Goal: Task Accomplishment & Management: Complete application form

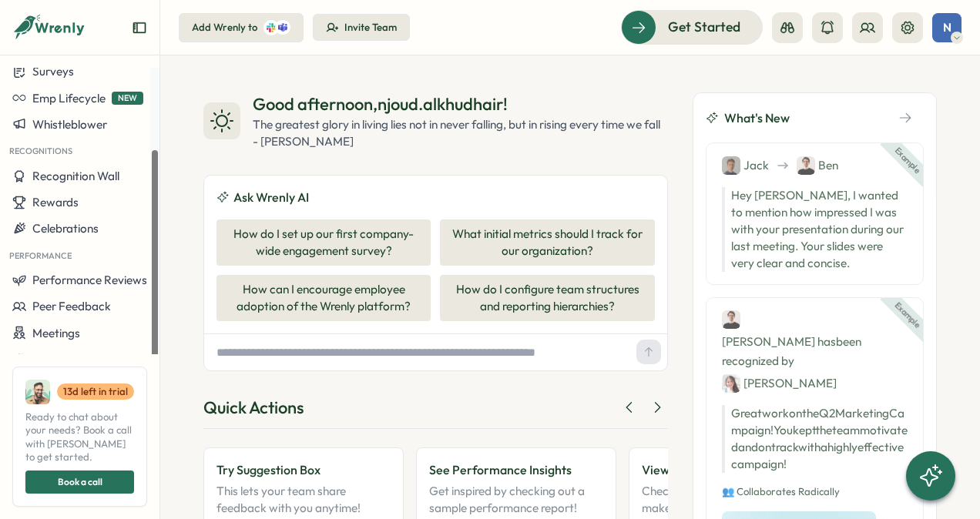
scroll to position [119, 0]
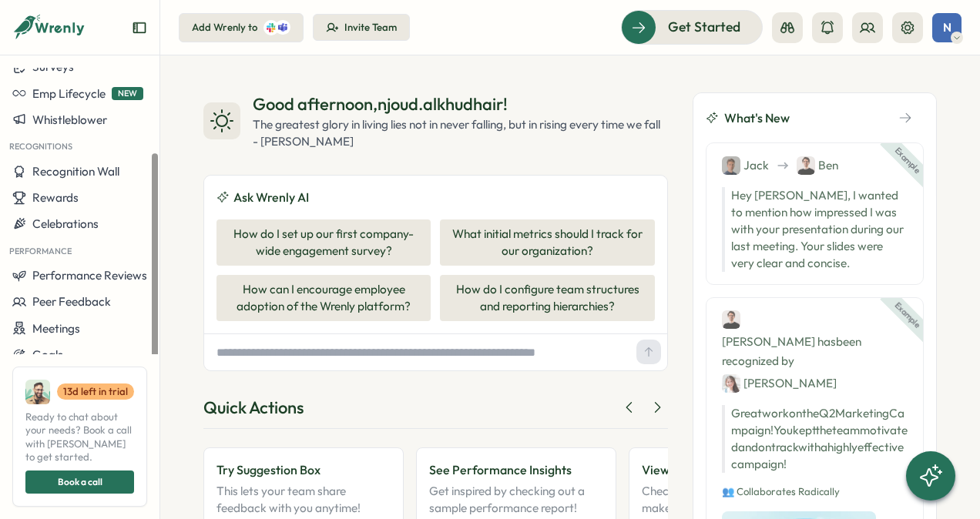
drag, startPoint x: 154, startPoint y: 262, endPoint x: 151, endPoint y: 370, distance: 108.6
click at [152, 367] on div at bounding box center [154, 260] width 5 height 213
click at [101, 278] on span "Performance Reviews" at bounding box center [89, 275] width 115 height 15
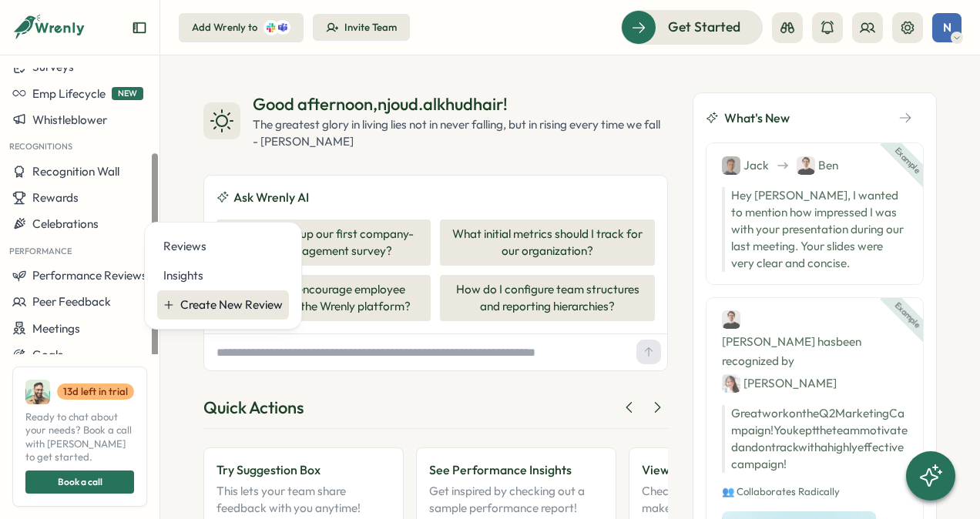
click at [186, 300] on div "Create New Review" at bounding box center [231, 305] width 102 height 17
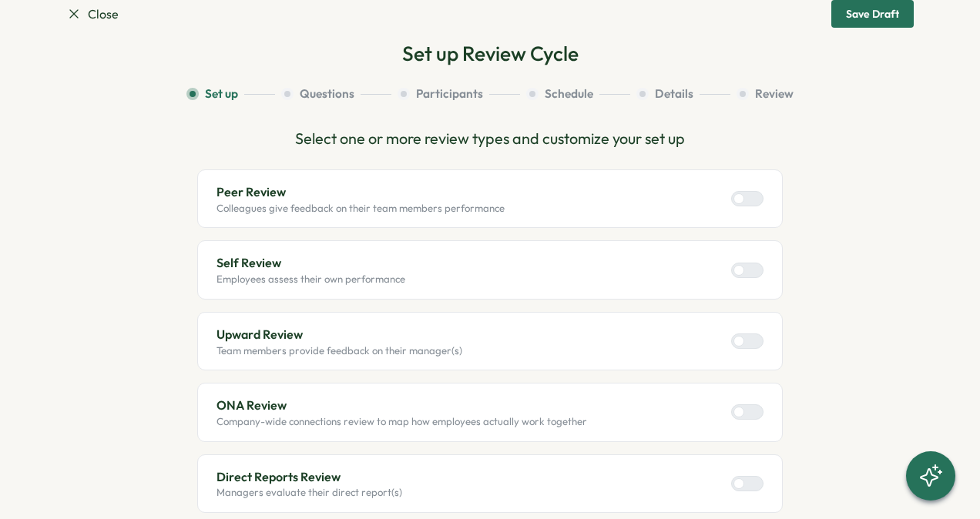
scroll to position [39, 0]
click at [738, 196] on div at bounding box center [738, 197] width 11 height 11
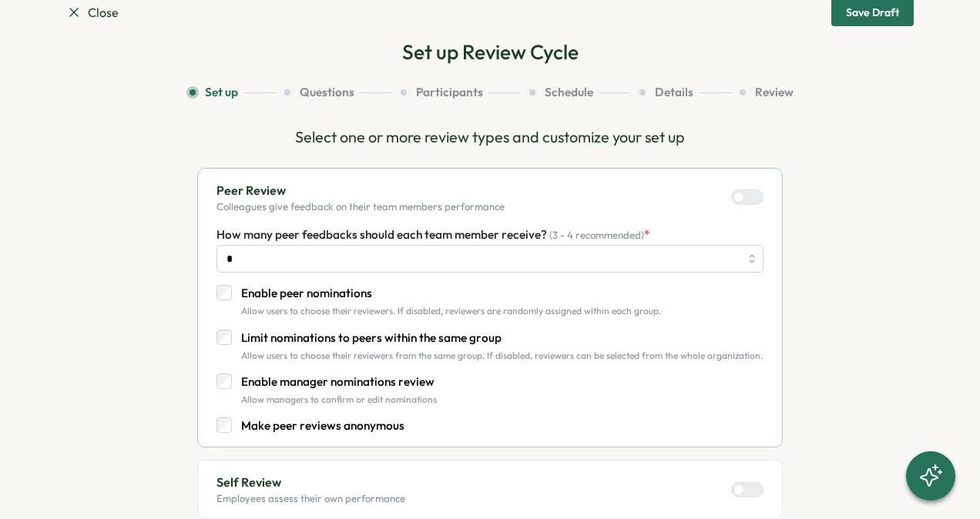
click at [232, 423] on label "Make peer reviews anonymous" at bounding box center [318, 425] width 173 height 17
click at [225, 318] on div "How many peer feedbacks should each team member receive? (3 - 4 recommended) * …" at bounding box center [489, 330] width 547 height 209
click at [232, 290] on label "Enable peer nominations" at bounding box center [446, 293] width 429 height 17
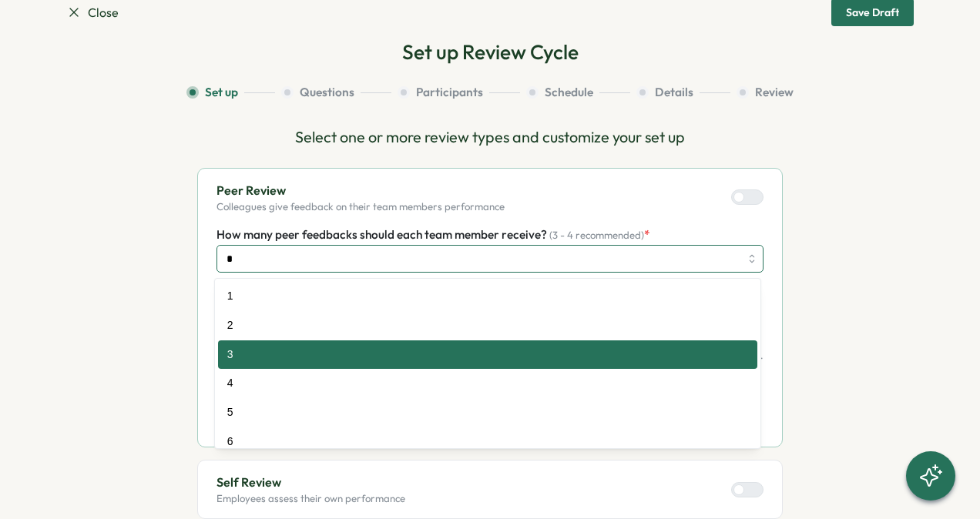
click at [365, 253] on input "*" at bounding box center [489, 259] width 547 height 28
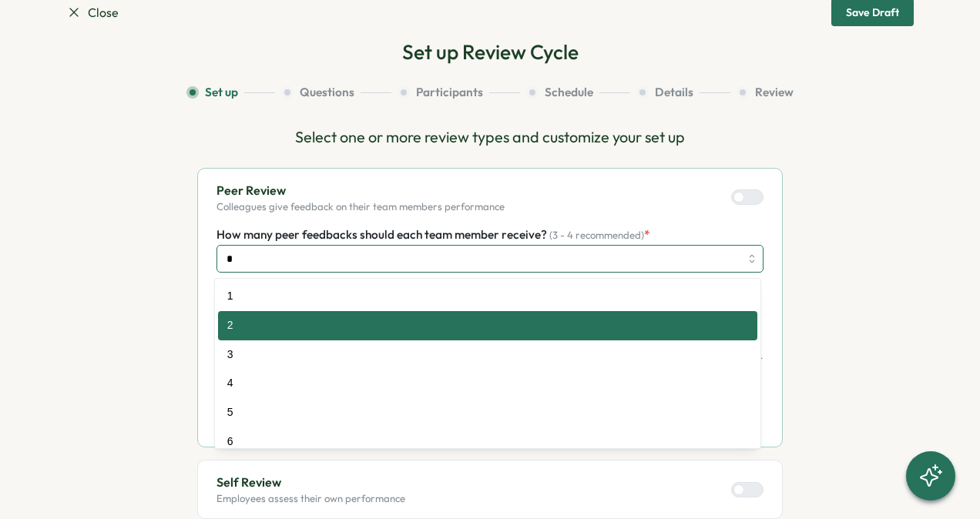
click at [266, 248] on input "*" at bounding box center [489, 259] width 547 height 28
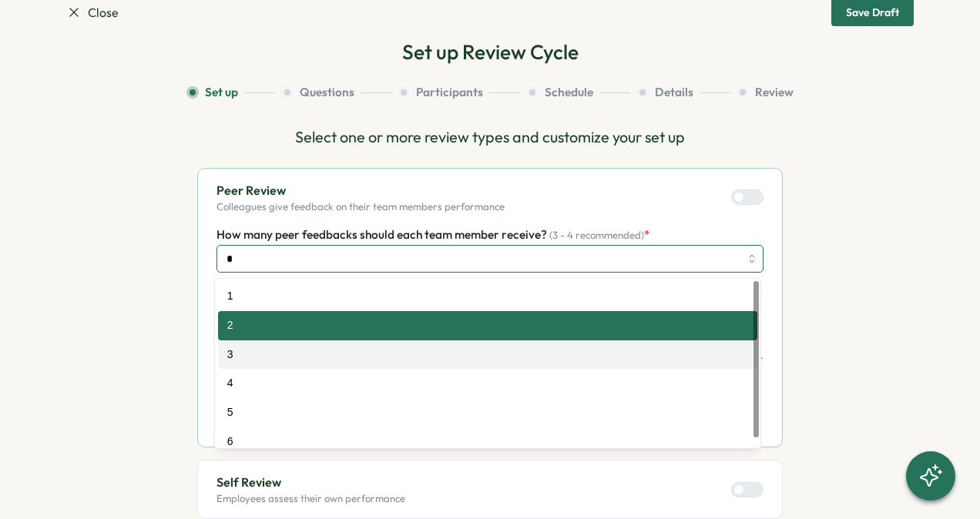
type input "*"
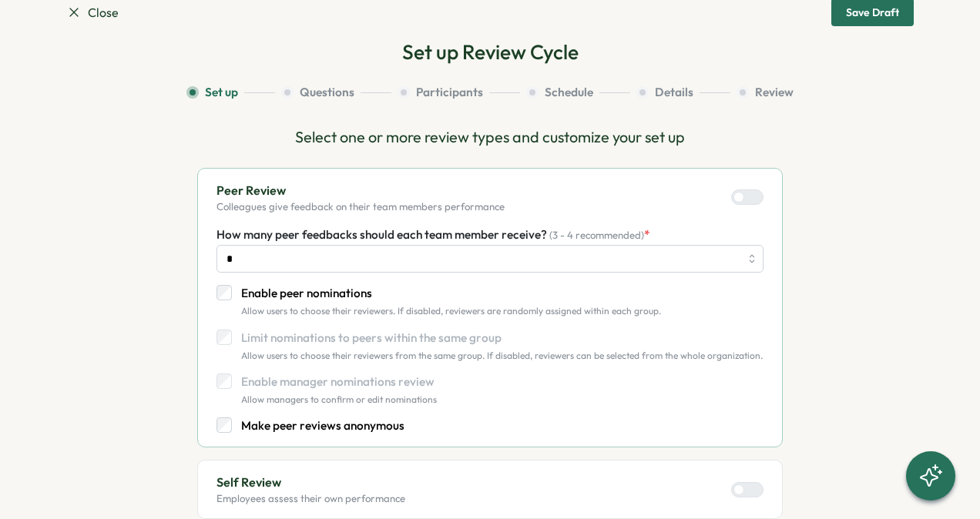
click at [43, 256] on section "Close Save Draft Set up Review Cycle Set up Questions Participants Schedule Det…" at bounding box center [490, 259] width 980 height 519
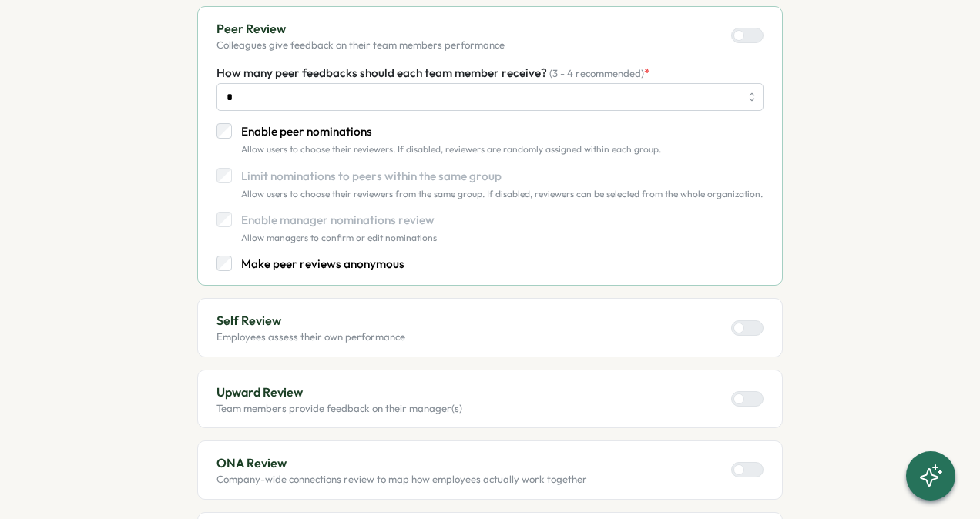
scroll to position [316, 0]
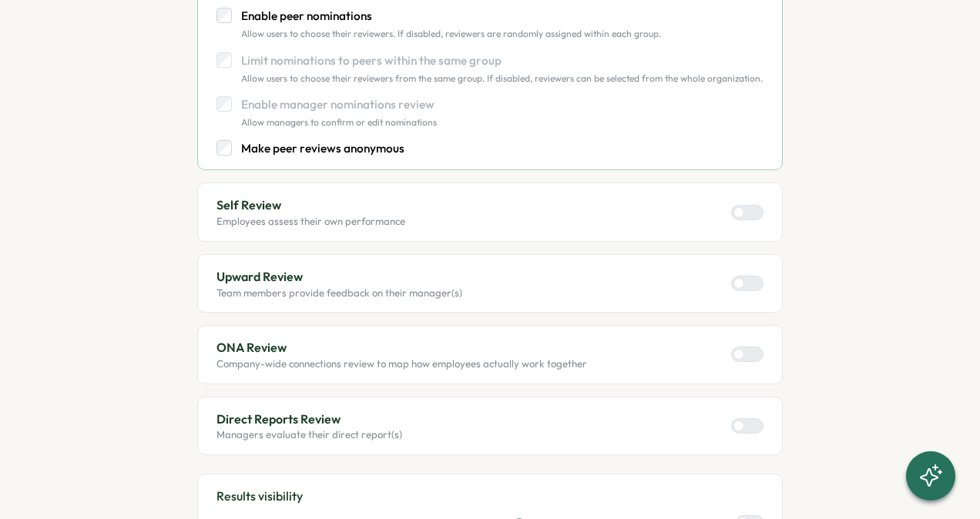
click at [749, 206] on div at bounding box center [753, 213] width 18 height 14
click at [749, 279] on div at bounding box center [753, 283] width 18 height 14
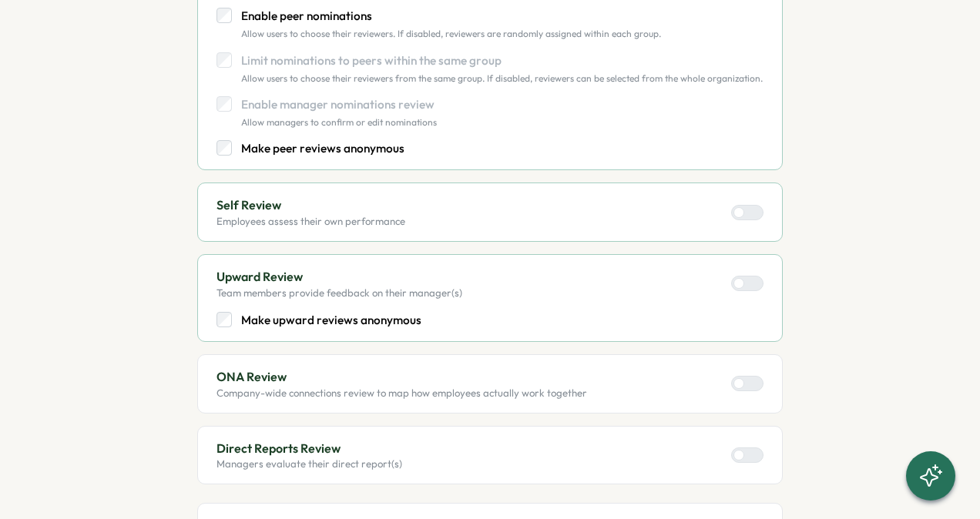
click at [744, 279] on div at bounding box center [753, 283] width 18 height 14
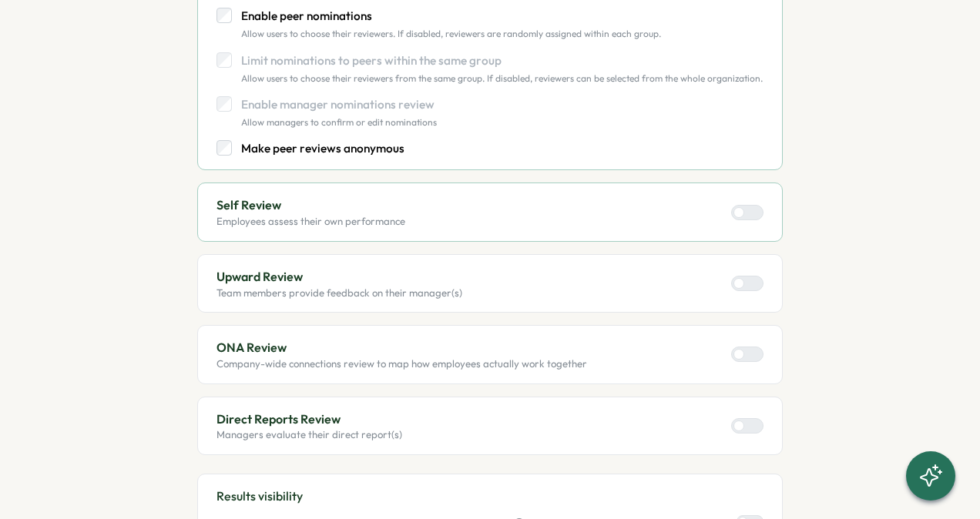
click at [749, 351] on div at bounding box center [753, 354] width 18 height 14
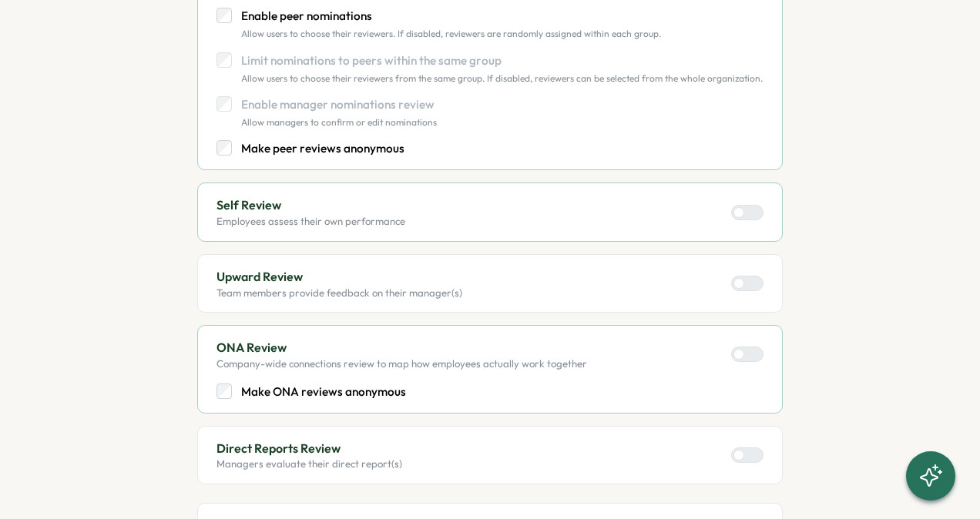
click at [67, 263] on section "Set up Questions Participants Schedule Details Review Select one or more review…" at bounding box center [489, 344] width 847 height 1074
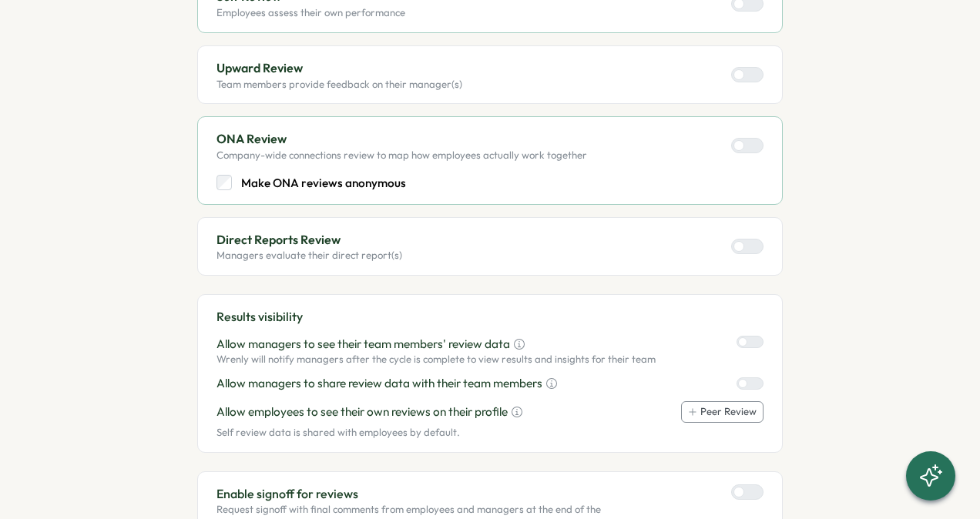
scroll to position [655, 0]
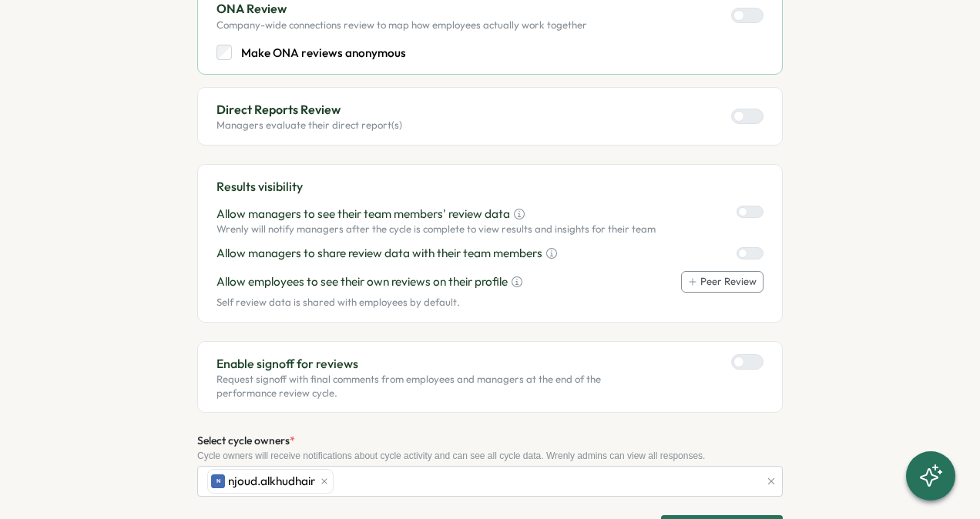
click at [750, 112] on div at bounding box center [753, 116] width 18 height 14
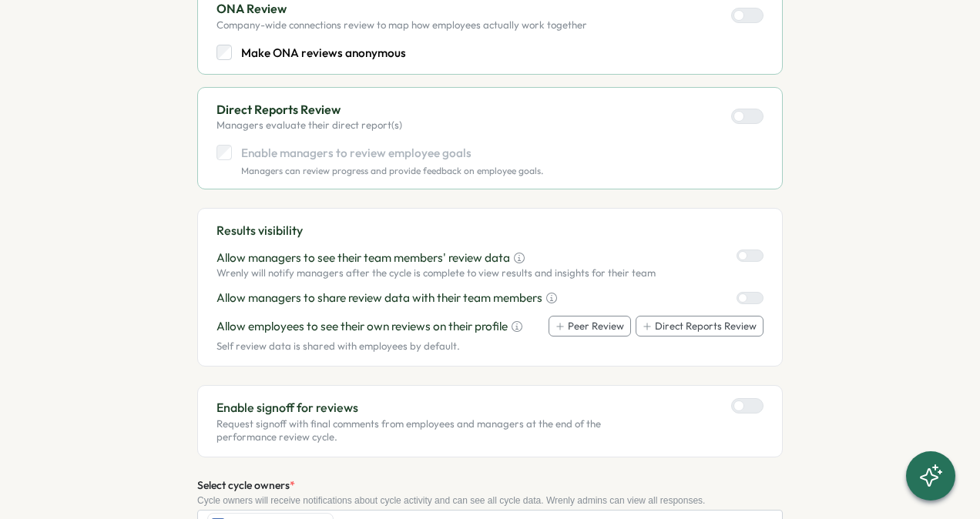
click at [136, 196] on section "Set up Questions Participants Schedule Details Review Select one or more review…" at bounding box center [489, 27] width 847 height 1119
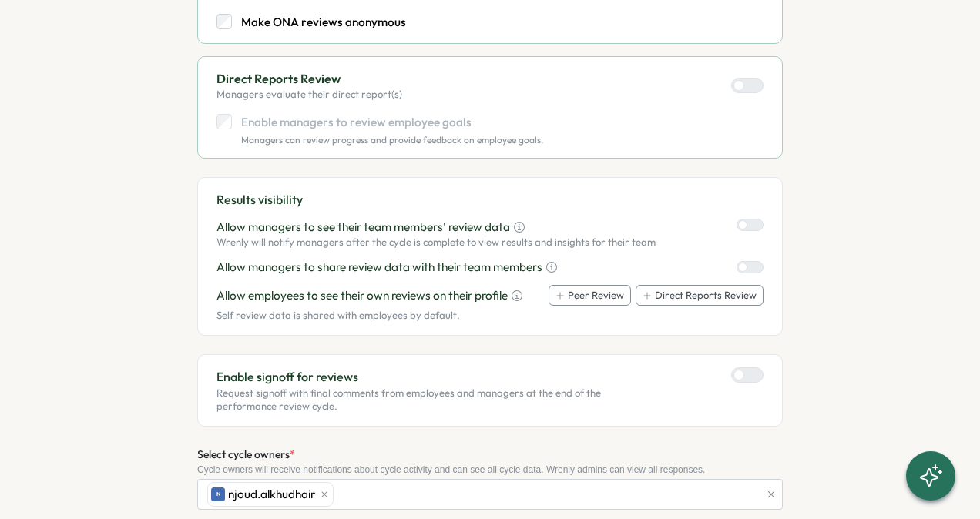
scroll to position [716, 0]
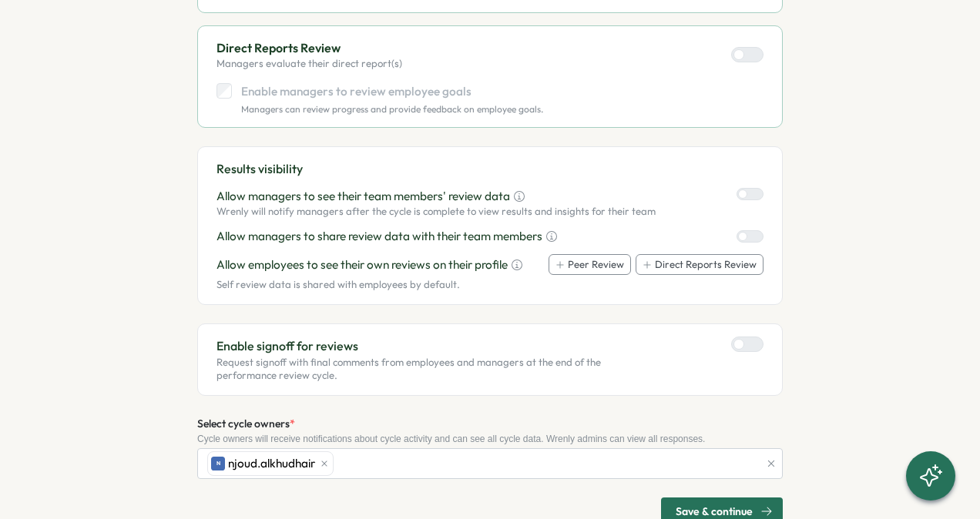
click at [747, 231] on div at bounding box center [754, 236] width 15 height 11
click at [764, 230] on div "Results visibility Allow managers to see their team members' review data Wrenly…" at bounding box center [489, 225] width 585 height 159
click at [756, 231] on div at bounding box center [754, 236] width 15 height 11
click at [560, 262] on icon at bounding box center [560, 264] width 0 height 6
click at [562, 262] on icon at bounding box center [558, 265] width 12 height 12
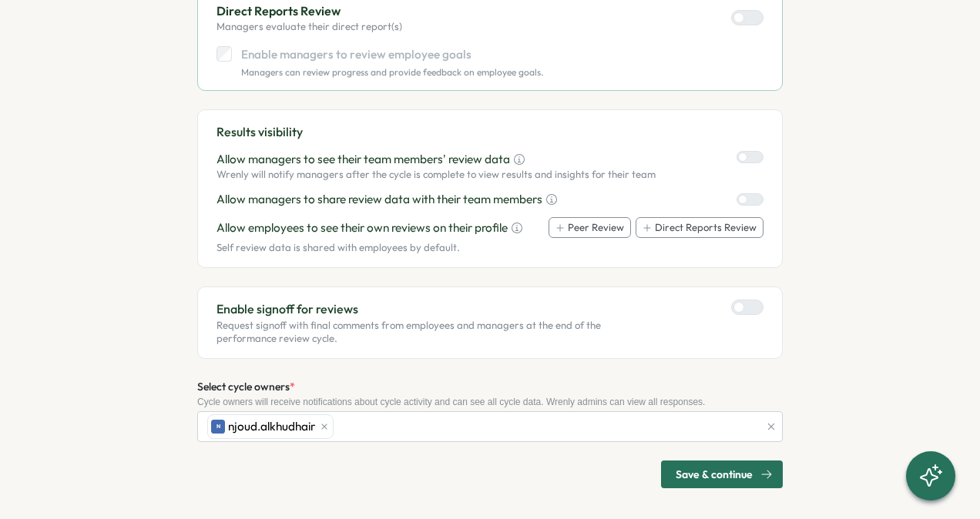
scroll to position [754, 0]
click at [760, 293] on div "Enable signoff for reviews Request signoff with final comments from employees a…" at bounding box center [489, 322] width 585 height 72
click at [756, 300] on div at bounding box center [753, 307] width 18 height 14
click at [738, 465] on span "Save & continue" at bounding box center [713, 474] width 77 height 26
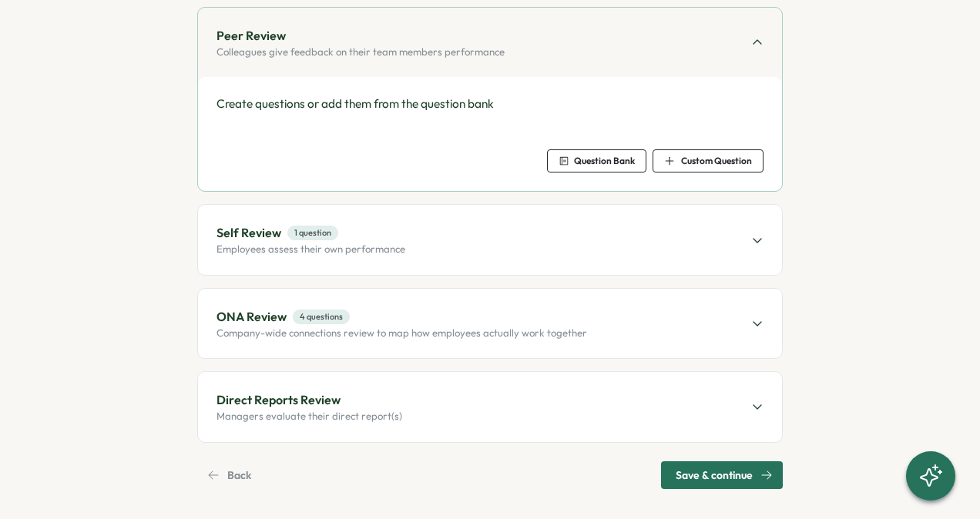
scroll to position [203, 0]
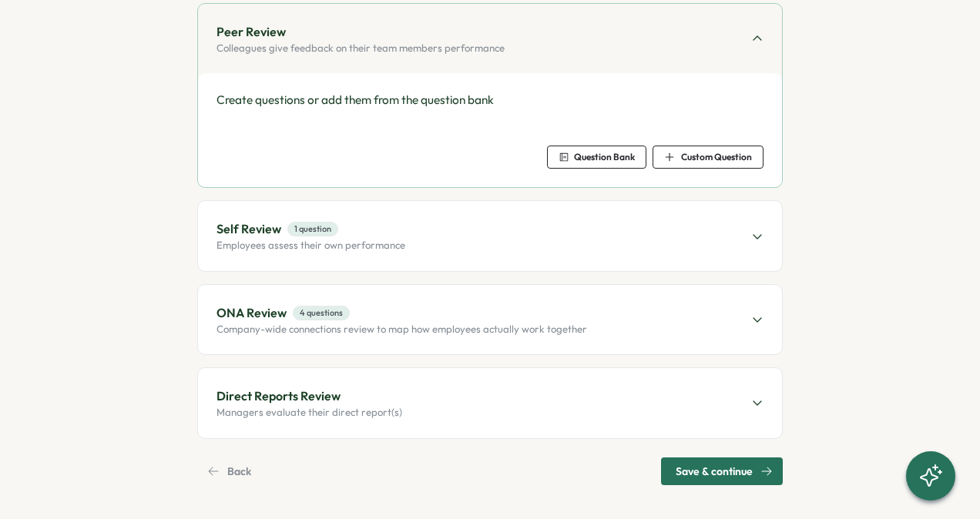
click at [568, 163] on span "Question Bank" at bounding box center [596, 157] width 76 height 22
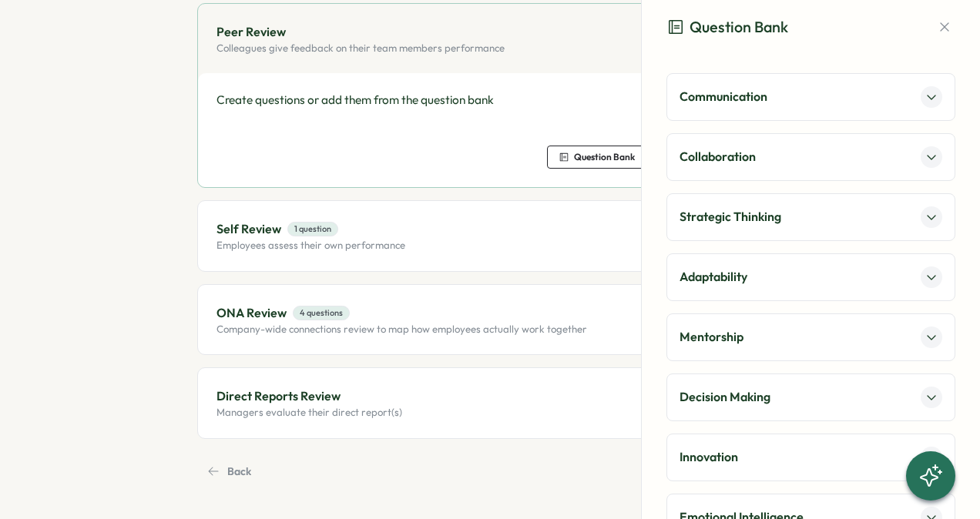
click at [738, 89] on p "Communication" at bounding box center [723, 96] width 88 height 19
